Goal: Task Accomplishment & Management: Use online tool/utility

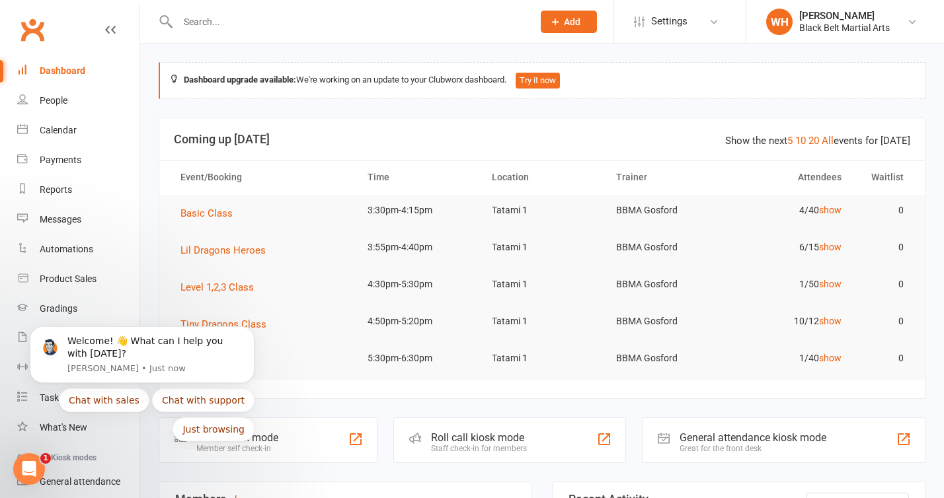
click at [657, 123] on header "Show the next 5 10 20 All events for [DATE] Coming up [DATE]" at bounding box center [541, 139] width 765 height 42
click at [247, 328] on icon "Dismiss notification" at bounding box center [250, 329] width 7 height 7
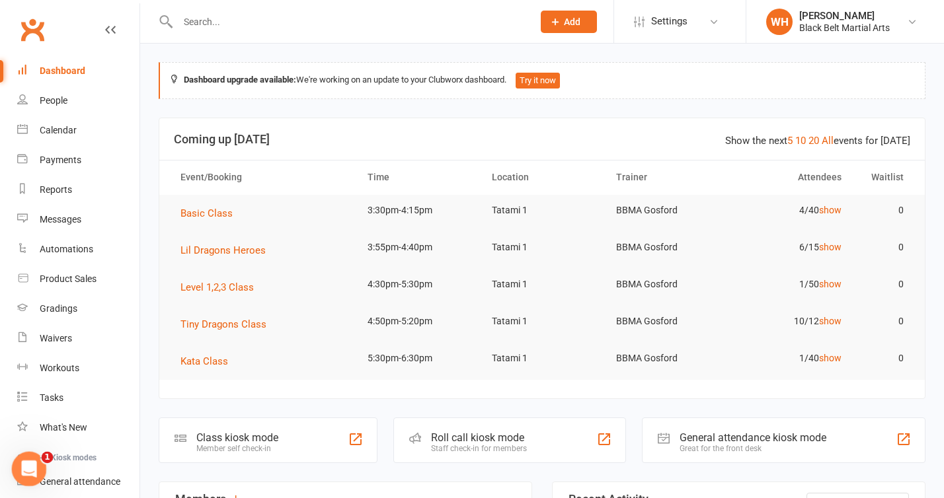
click at [28, 464] on icon "Open Intercom Messenger" at bounding box center [26, 467] width 9 height 11
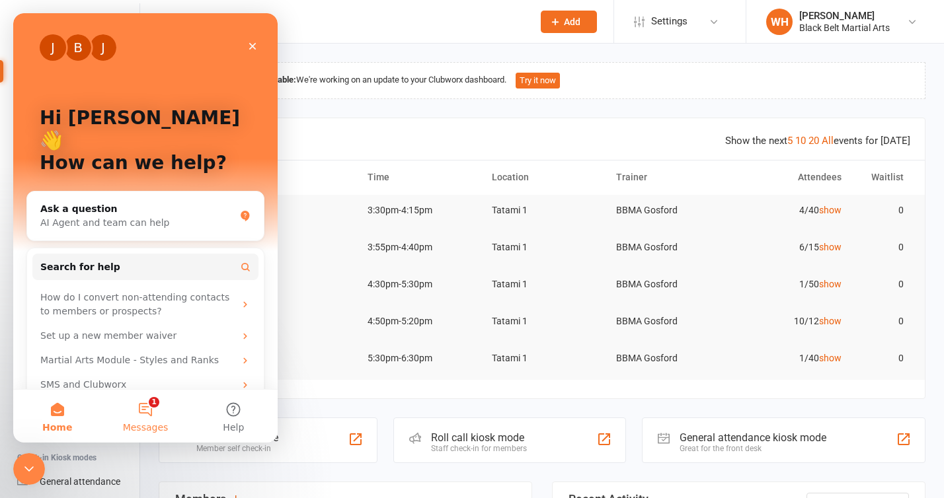
click at [151, 410] on button "1 Messages" at bounding box center [145, 416] width 88 height 53
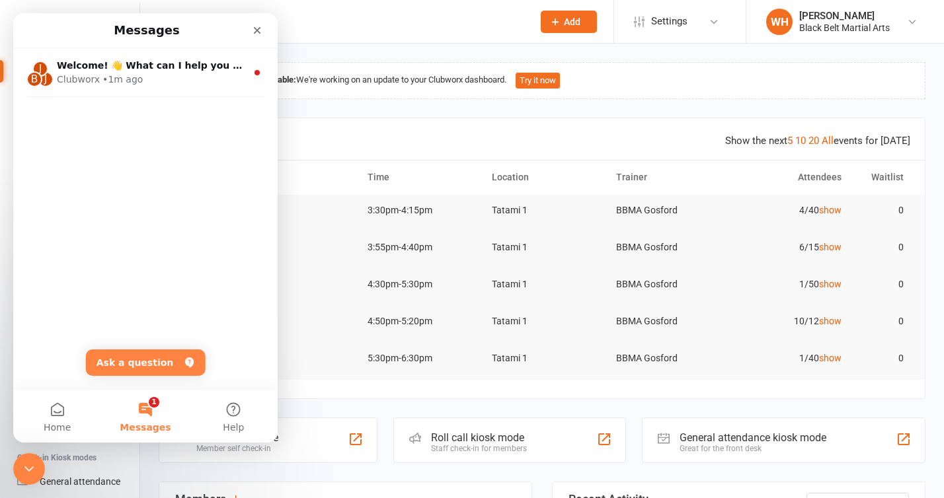
click at [258, 37] on div "Close" at bounding box center [257, 31] width 24 height 24
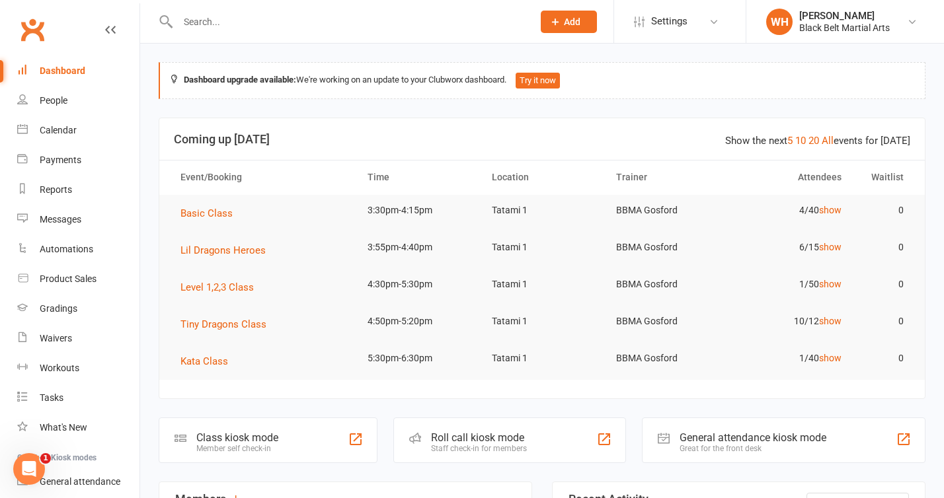
click at [330, 128] on header "Show the next 5 10 20 All events for [DATE] Coming up [DATE]" at bounding box center [541, 139] width 765 height 42
click at [97, 284] on link "Product Sales" at bounding box center [78, 279] width 122 height 30
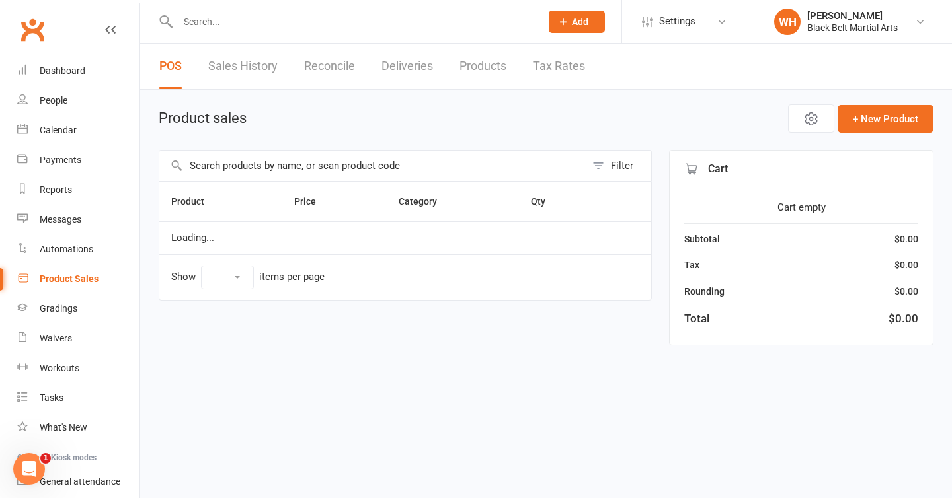
select select "10"
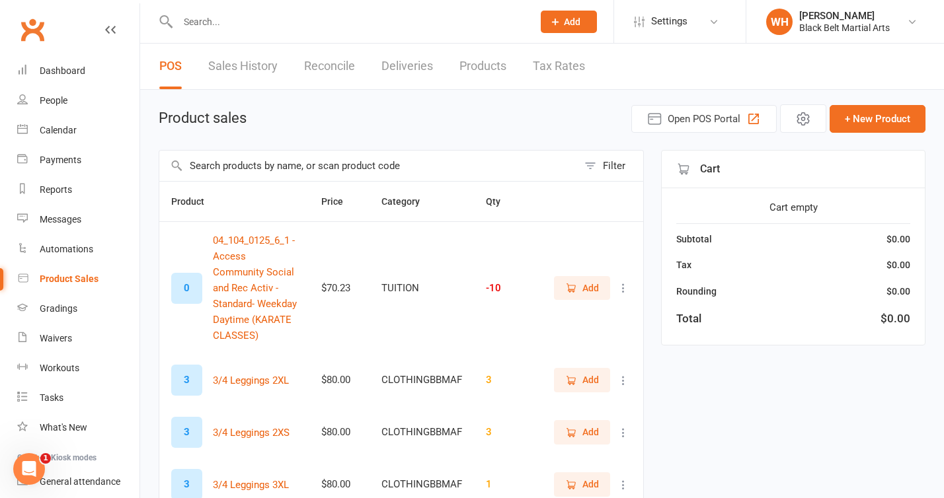
click at [281, 87] on div "POS Sales History Reconcile Deliveries Products Tax Rates" at bounding box center [372, 67] width 464 height 46
click at [266, 68] on link "Sales History" at bounding box center [242, 67] width 69 height 46
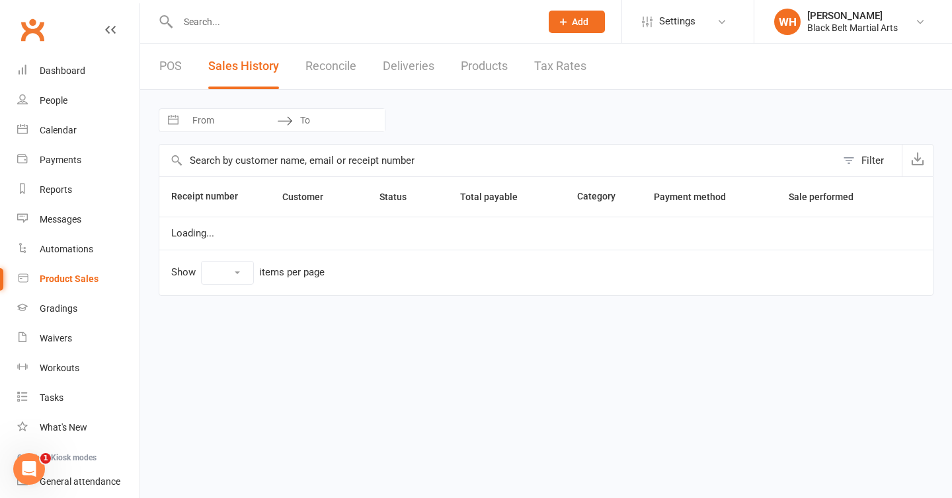
select select "25"
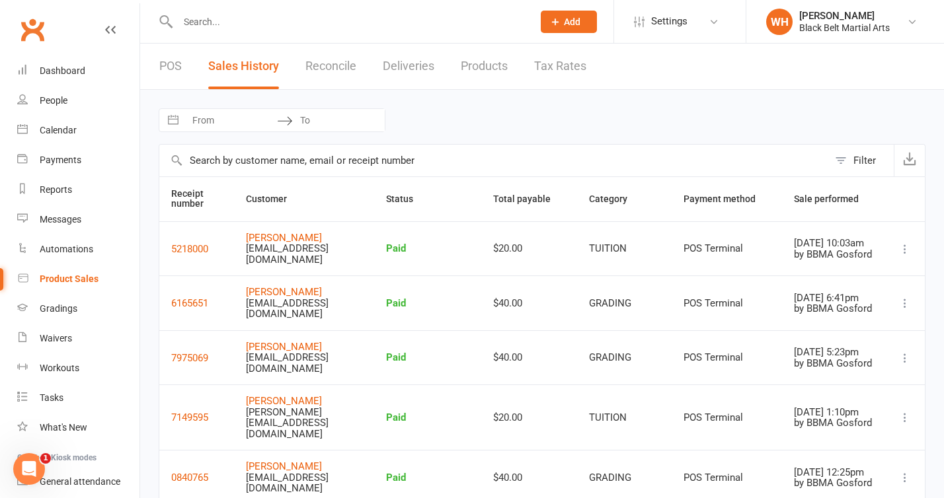
click at [861, 157] on div "Filter" at bounding box center [864, 161] width 22 height 16
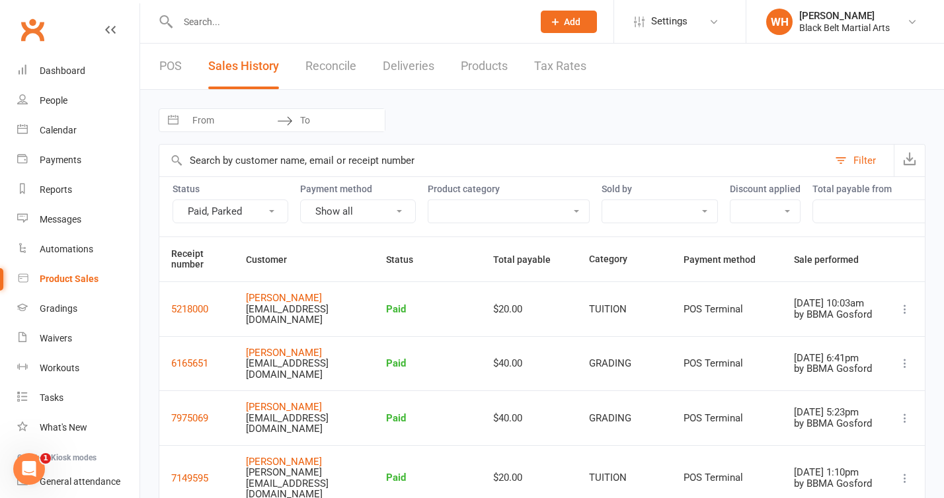
click at [555, 217] on select "BIRTHDAY PARTIES CAMPS CLOTHING CLOTHINGBBMAF EVENTS GRADING KOBUDO MISC OTHER …" at bounding box center [508, 211] width 161 height 22
select select "2528"
click at [428, 200] on select "BIRTHDAY PARTIES CAMPS CLOTHING CLOTHINGBBMAF EVENTS GRADING KOBUDO MISC OTHER …" at bounding box center [508, 211] width 161 height 22
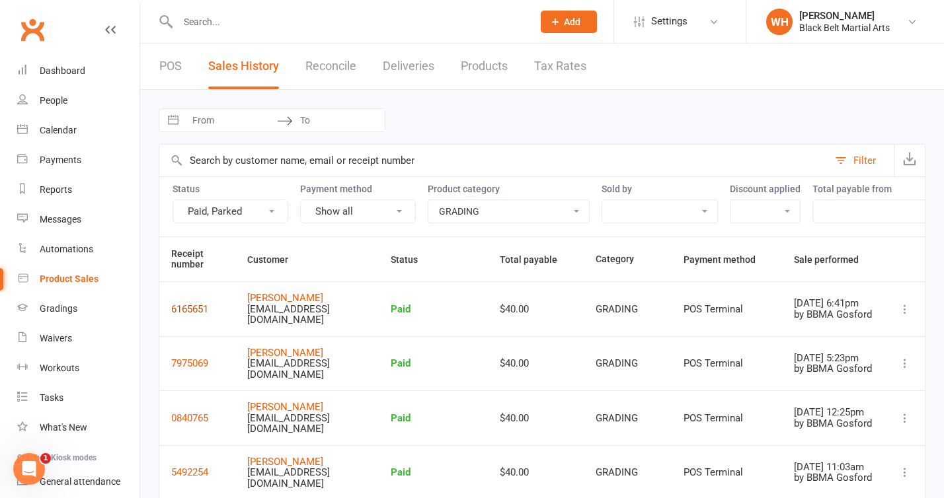
click at [186, 311] on button "6165651" at bounding box center [189, 309] width 37 height 16
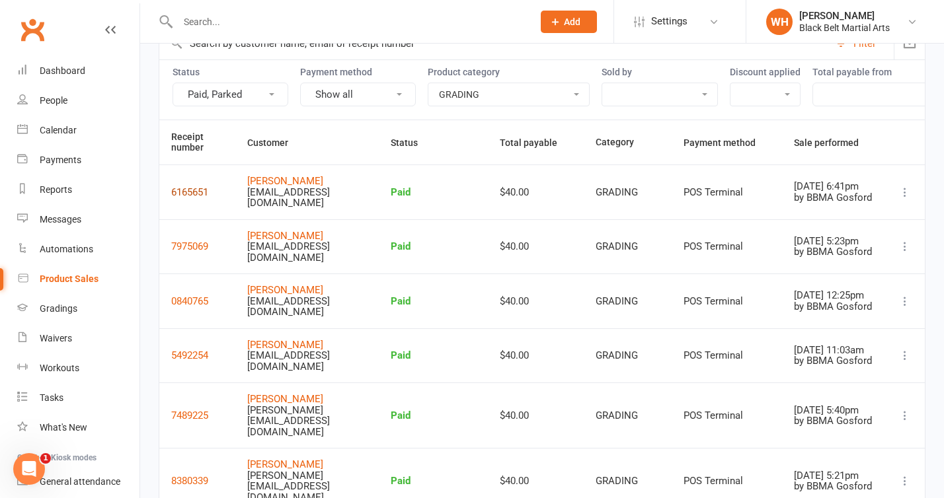
scroll to position [125, 0]
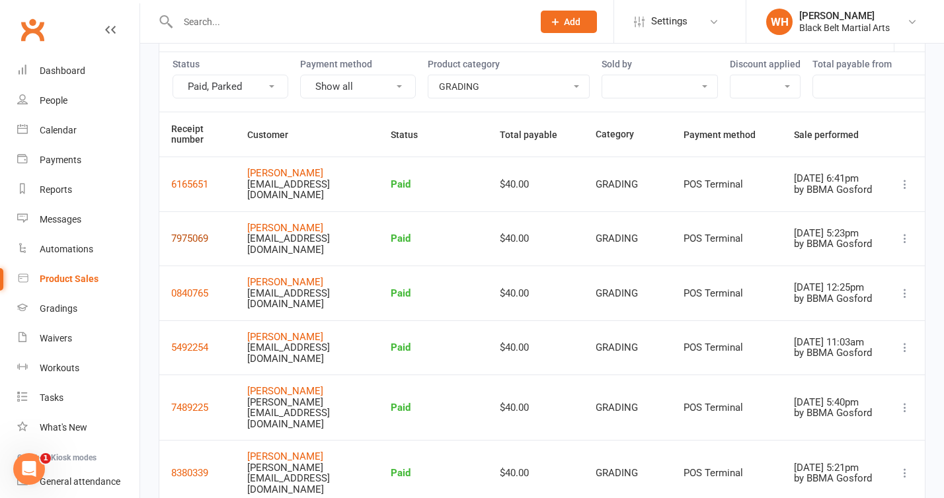
click at [194, 237] on button "7975069" at bounding box center [189, 239] width 37 height 16
click at [203, 293] on button "0840765" at bounding box center [189, 294] width 37 height 16
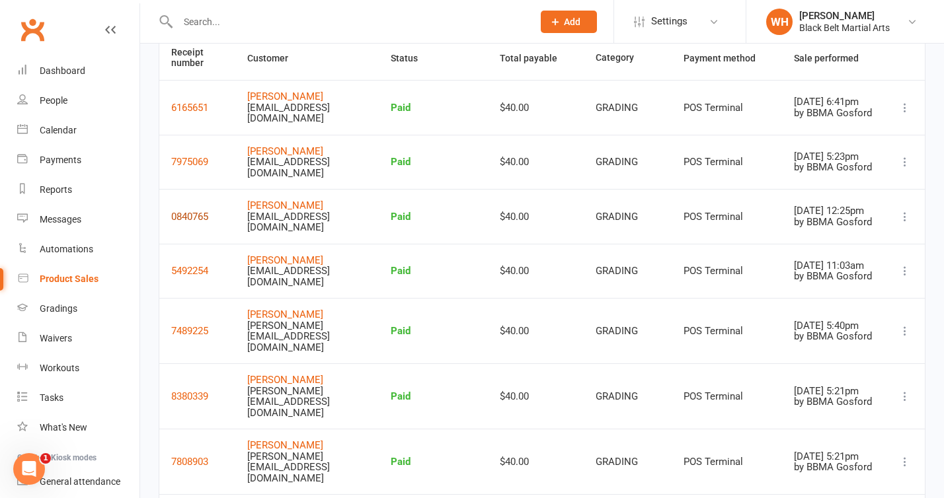
scroll to position [226, 0]
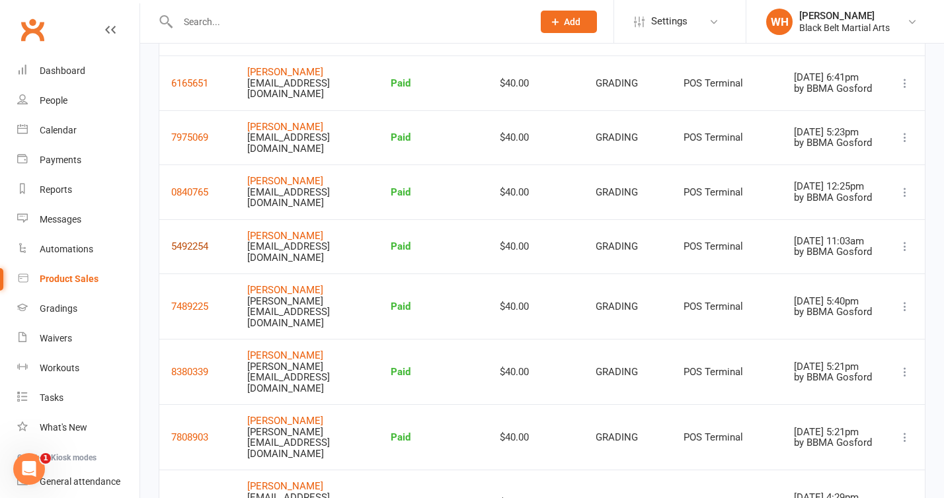
click at [193, 244] on button "5492254" at bounding box center [189, 247] width 37 height 16
click at [194, 299] on button "7489225" at bounding box center [189, 307] width 37 height 16
click at [198, 364] on button "8380339" at bounding box center [189, 372] width 37 height 16
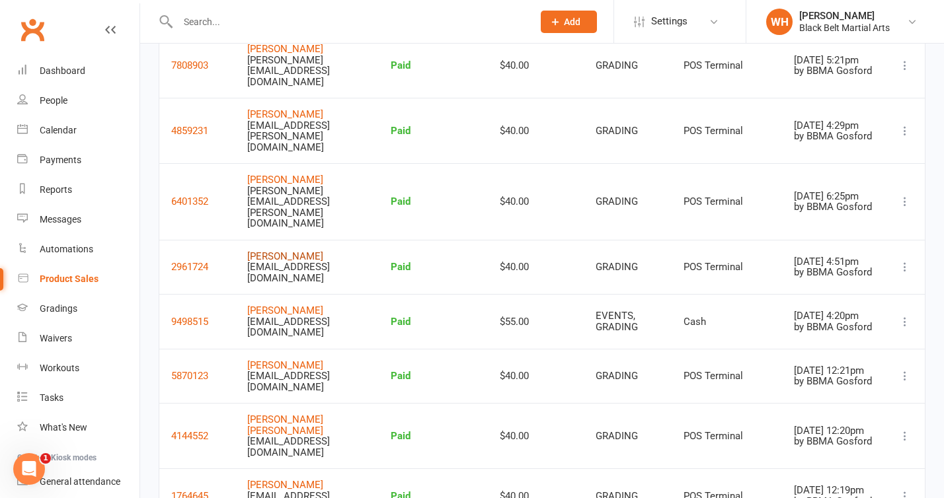
scroll to position [603, 0]
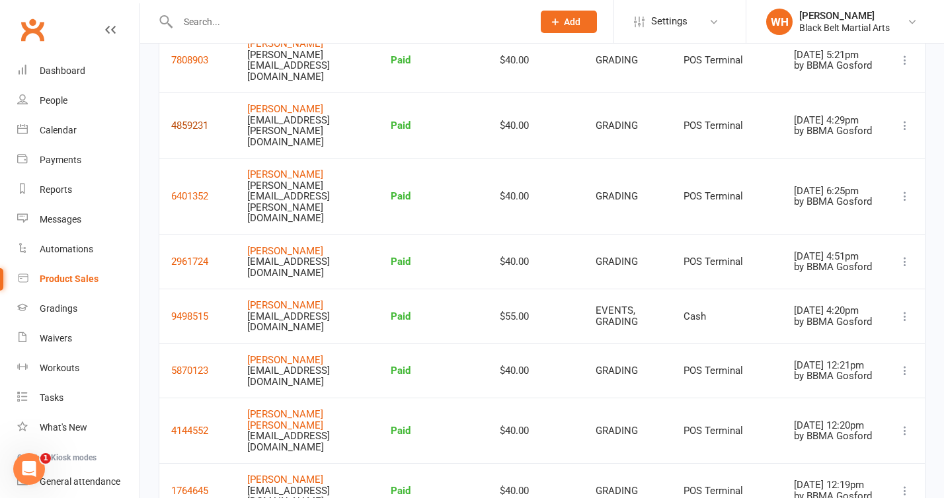
click at [200, 118] on button "4859231" at bounding box center [189, 126] width 37 height 16
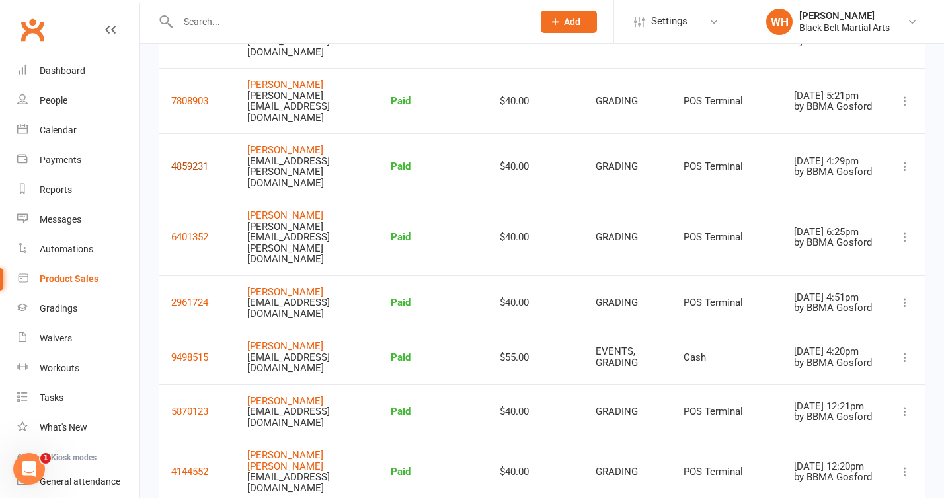
scroll to position [563, 0]
click at [202, 349] on button "9498515" at bounding box center [189, 357] width 37 height 16
